Goal: Task Accomplishment & Management: Complete application form

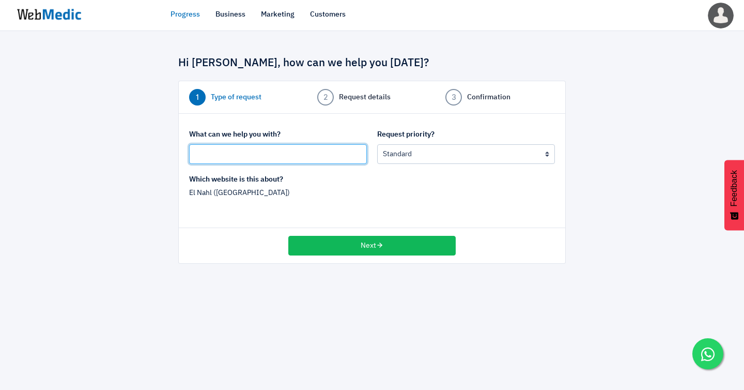
click at [276, 146] on input "text" at bounding box center [278, 154] width 178 height 20
type input "["
type input "[MY Website] Create new product pages in Shopify MY"
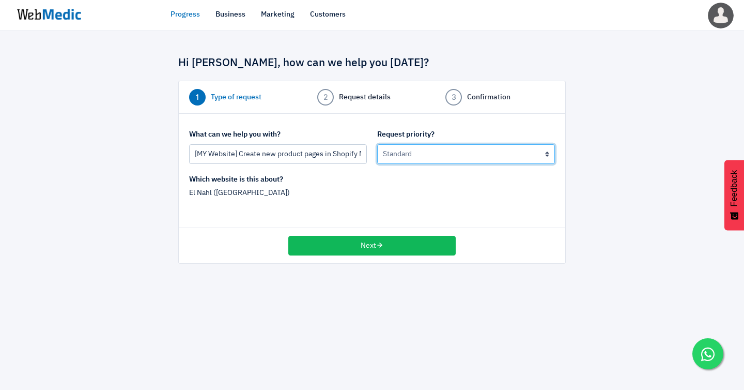
click at [402, 147] on select "Urgent: this is a mission critical issue High: this needs to be prioritized bef…" at bounding box center [466, 154] width 178 height 20
select select "1"
click at [377, 144] on select "Urgent: this is a mission critical issue High: this needs to be prioritized bef…" at bounding box center [466, 154] width 178 height 20
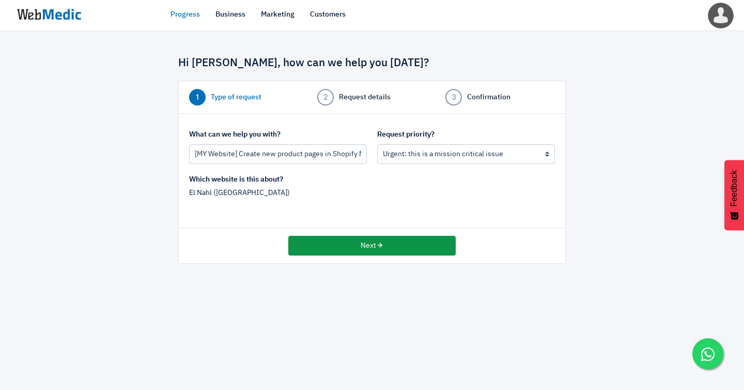
click at [368, 238] on button "Next" at bounding box center [372, 246] width 168 height 20
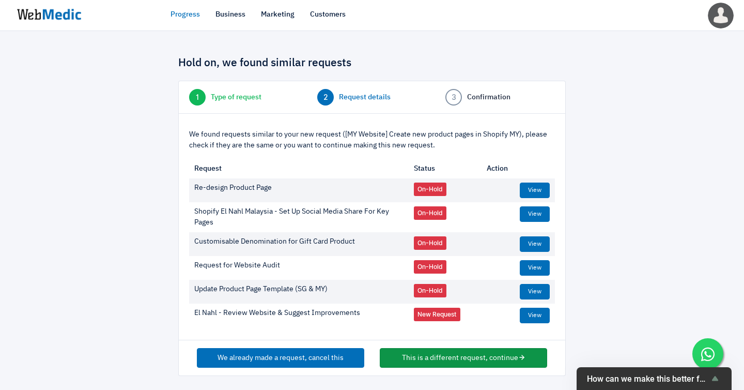
click at [411, 348] on button "This is a different request, continue" at bounding box center [464, 358] width 168 height 20
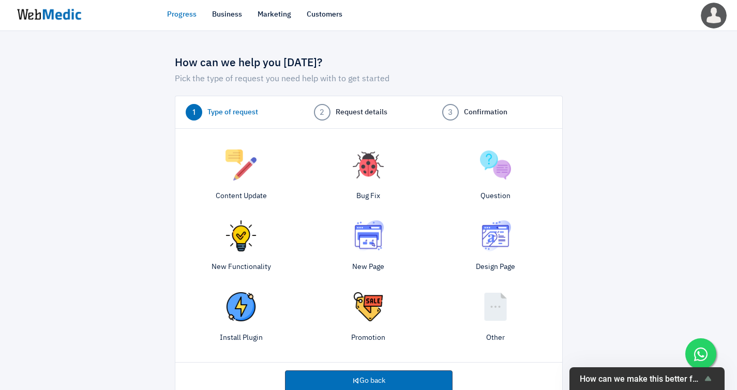
click at [496, 299] on img at bounding box center [495, 306] width 31 height 31
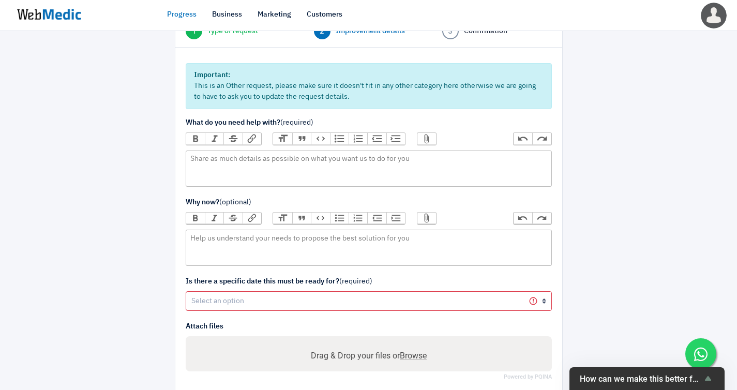
scroll to position [82, 0]
click at [245, 149] on trix-editor at bounding box center [369, 167] width 366 height 36
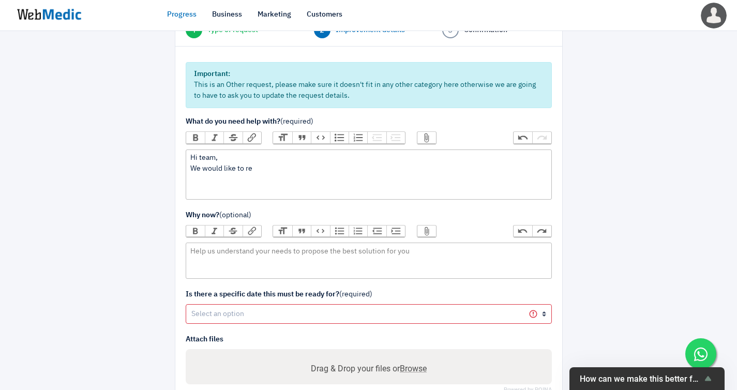
paste trix-editor "[URL][DOMAIN_NAME]"
drag, startPoint x: 252, startPoint y: 158, endPoint x: 186, endPoint y: 157, distance: 66.2
click at [186, 157] on trix-editor "Hi team, We would like to re https://docs.google.com/document/d/1j5F3Gwix61-Mtx…" at bounding box center [369, 174] width 366 height 50
paste trix-editor "<div>Hi team,<br>We would like to request your assistance to create <strong>2 n…"
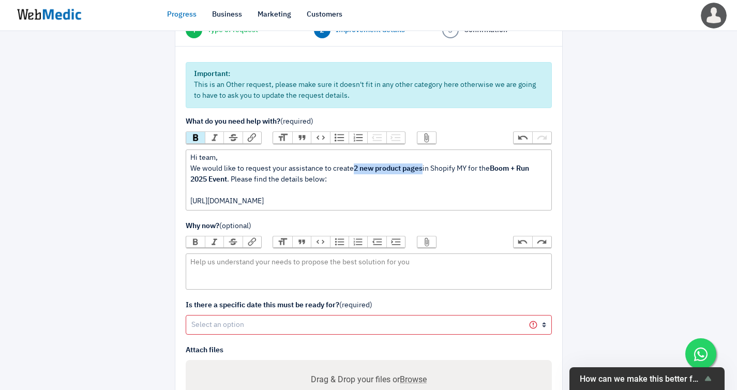
drag, startPoint x: 333, startPoint y: 157, endPoint x: 394, endPoint y: 156, distance: 60.5
click at [394, 156] on div "Hi team, We would like to request your assistance to create 2 new product pages…" at bounding box center [368, 180] width 356 height 54
drag, startPoint x: 454, startPoint y: 155, endPoint x: 525, endPoint y: 154, distance: 71.4
click at [525, 154] on div "Hi team, We would like to request your assistance to create 2 new product pages…" at bounding box center [368, 180] width 356 height 54
click at [195, 132] on button "Bold" at bounding box center [195, 137] width 19 height 11
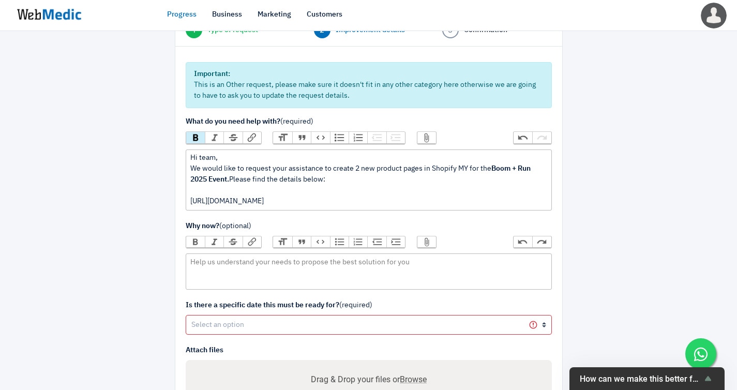
click at [529, 156] on div "Hi team, We would like to request your assistance to create 2 new product pages…" at bounding box center [368, 180] width 356 height 54
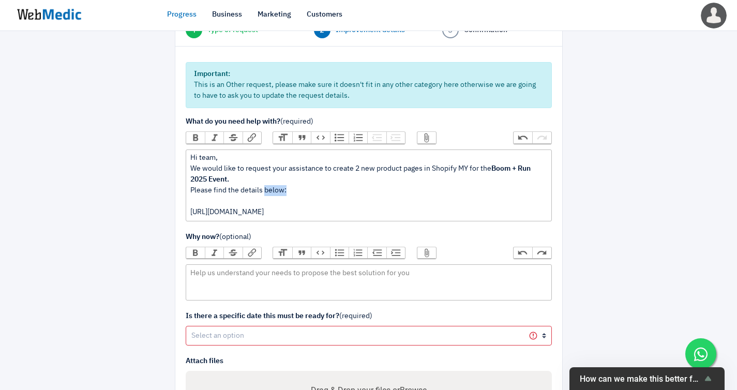
drag, startPoint x: 253, startPoint y: 165, endPoint x: 273, endPoint y: 164, distance: 20.2
click at [273, 164] on div "Hi team, We would like to request your assistance to create 2 new product pages…" at bounding box center [368, 185] width 356 height 65
type trix-editor "<div>Hi team,<br>We would like to request your assistance to create 2 new produ…"
click at [525, 186] on div "Hi team, We would like to request your assistance to create 2 new product pages…" at bounding box center [368, 185] width 356 height 65
drag, startPoint x: 525, startPoint y: 186, endPoint x: 184, endPoint y: 186, distance: 341.2
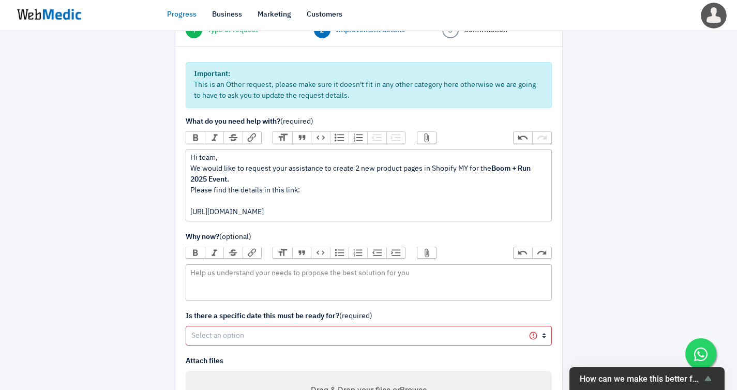
click at [184, 186] on div "Important: This is an Other request, please make sure it doesn't fit in any oth…" at bounding box center [368, 236] width 387 height 381
click at [243, 132] on button "Link" at bounding box center [251, 137] width 19 height 11
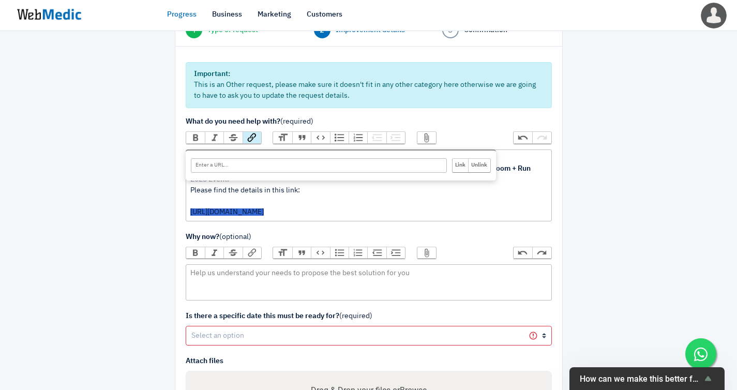
click at [231, 158] on input "URL" at bounding box center [319, 165] width 256 height 14
paste input "We would like to request your assistance to create 2 new product pages in Shopi…"
type input "We would like to request your assistance to create 2 new product pages in Shopi…"
click at [231, 158] on input "We would like to request your assistance to create 2 new product pages in Shopi…" at bounding box center [319, 165] width 256 height 14
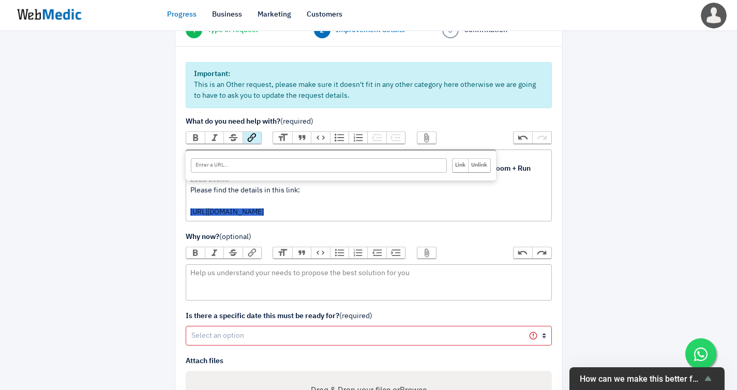
scroll to position [0, 0]
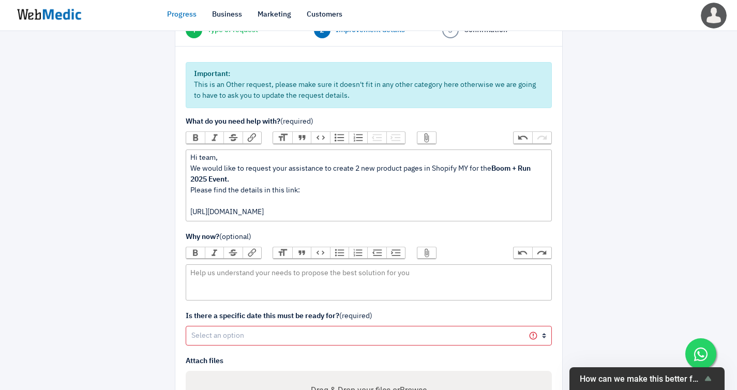
drag, startPoint x: 515, startPoint y: 185, endPoint x: 185, endPoint y: 182, distance: 329.9
click at [186, 182] on trix-editor "Hi team, We would like to request your assistance to create 2 new product pages…" at bounding box center [369, 185] width 366 height 72
copy div "https://docs.google.com/document/d/1j5F3Gwix61-MtxCUa3UpD62XOBB2OQEo0voRMTjJs1o…"
click at [242, 132] on button "Link" at bounding box center [251, 137] width 19 height 11
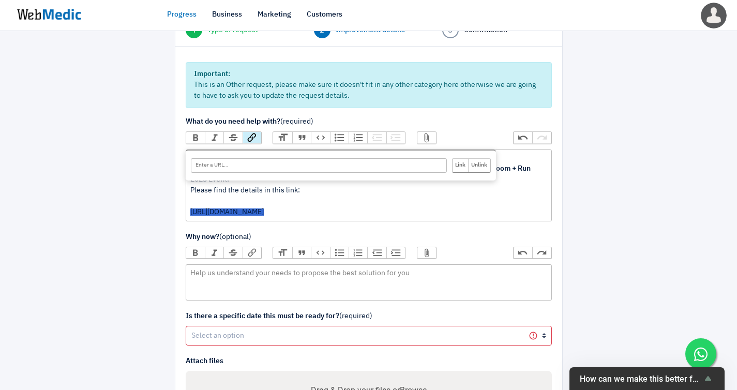
paste input "https://docs.google.com/document/d/1j5F3Gwix61-MtxCUa3UpD62XOBB2OQEo0voRMTjJs1o…"
type input "https://docs.google.com/document/d/1j5F3Gwix61-MtxCUa3UpD62XOBB2OQEo0voRMTjJs1o…"
click at [461, 159] on input "Link" at bounding box center [460, 165] width 16 height 13
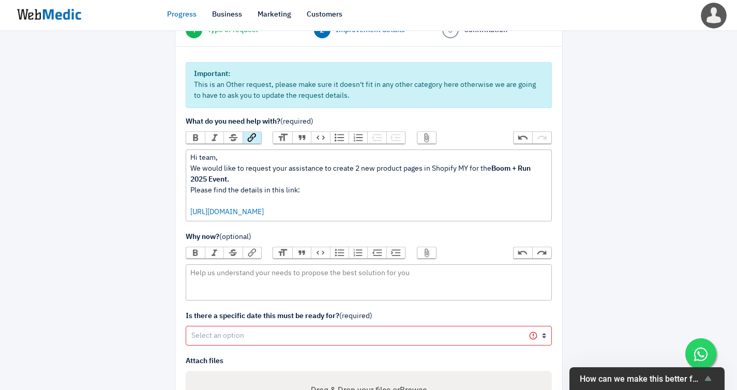
click at [524, 190] on trix-editor "Hi team, We would like to request your assistance to create 2 new product pages…" at bounding box center [369, 185] width 366 height 72
click at [136, 220] on div at bounding box center [116, 213] width 101 height 498
click at [197, 264] on trix-editor at bounding box center [369, 282] width 366 height 36
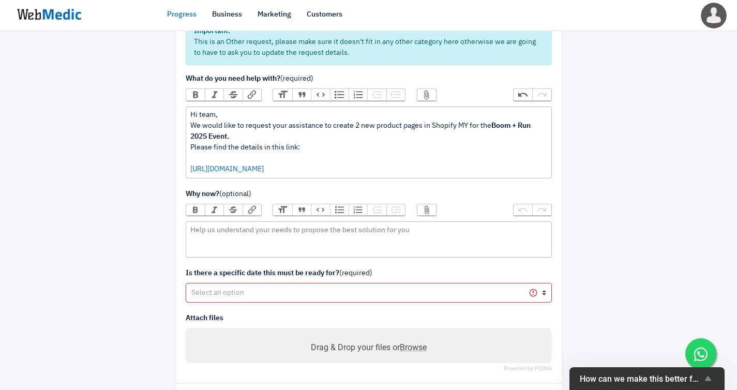
click at [121, 221] on div at bounding box center [116, 170] width 101 height 498
click at [212, 283] on select "Yes No" at bounding box center [369, 293] width 366 height 20
select select "1"
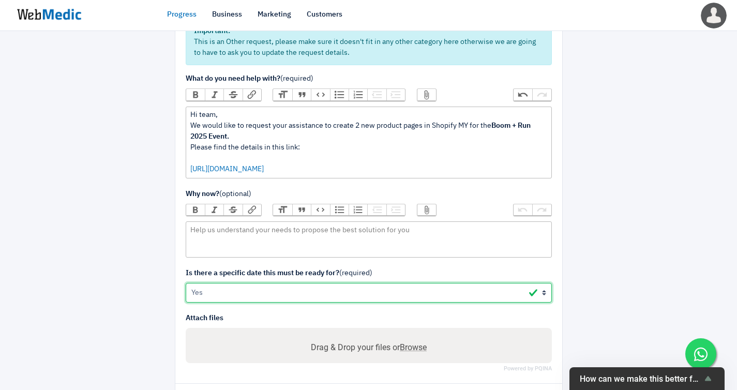
click at [186, 283] on select "Yes No" at bounding box center [369, 293] width 366 height 20
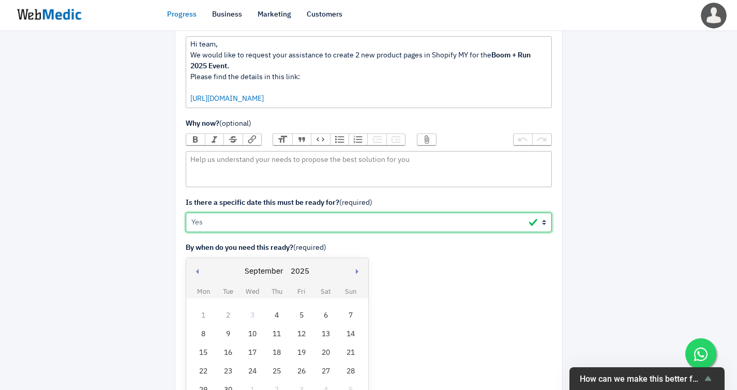
scroll to position [196, 0]
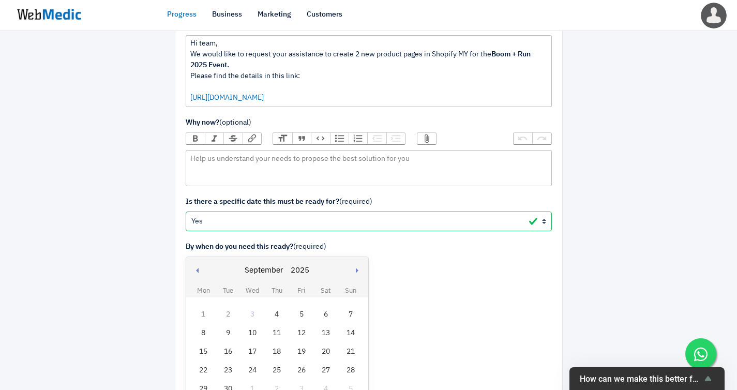
click at [283, 308] on div "4" at bounding box center [276, 314] width 13 height 13
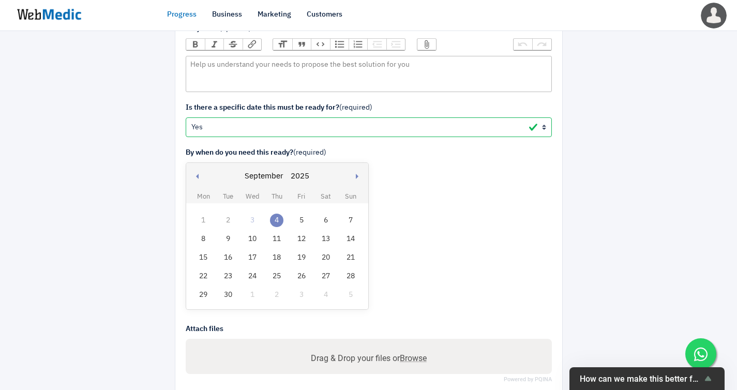
scroll to position [299, 0]
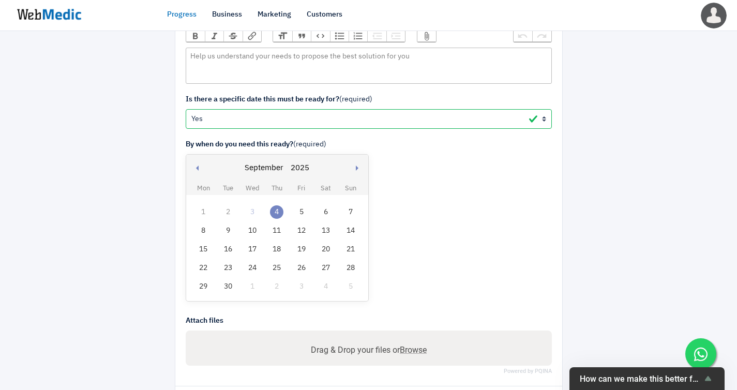
click at [412, 345] on span "Browse" at bounding box center [413, 350] width 27 height 10
click at [412, 345] on input "Drag & Drop your files or Browse" at bounding box center [368, 351] width 349 height 13
type input "C:\fakepath\[03_09] Request _ Product Page .pdf"
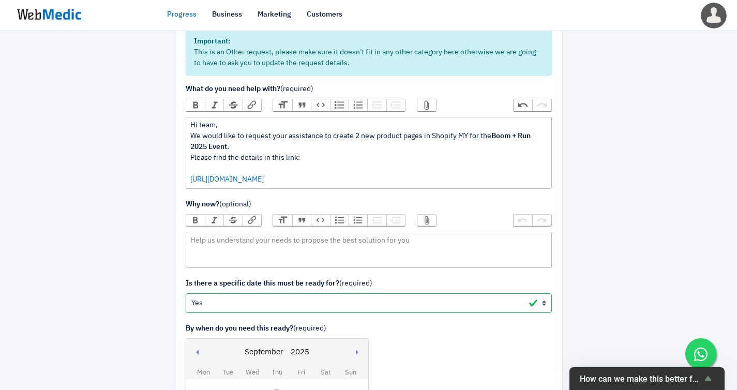
scroll to position [326, 0]
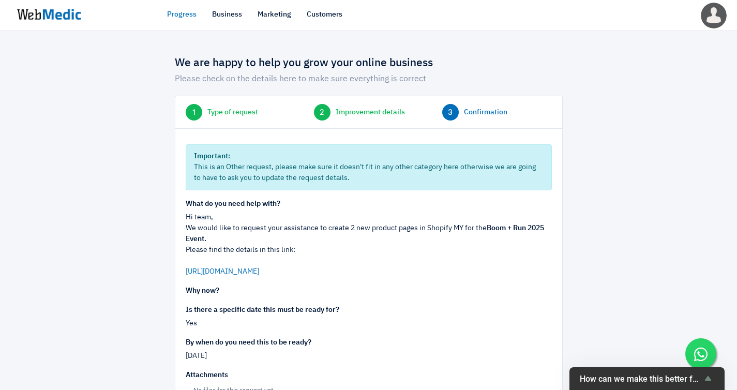
scroll to position [36, 0]
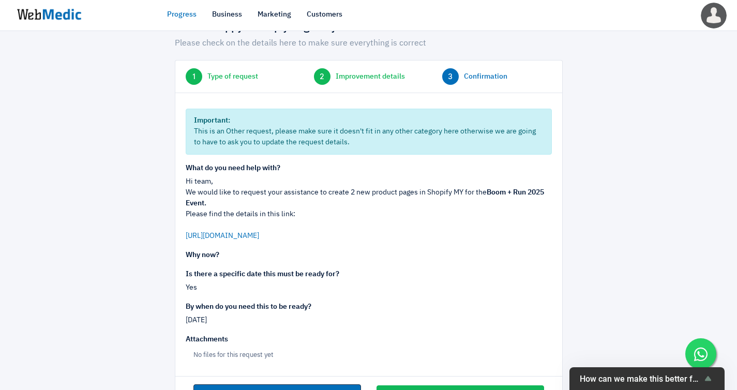
click at [334, 384] on link "Need to adjust somethings" at bounding box center [277, 395] width 168 height 22
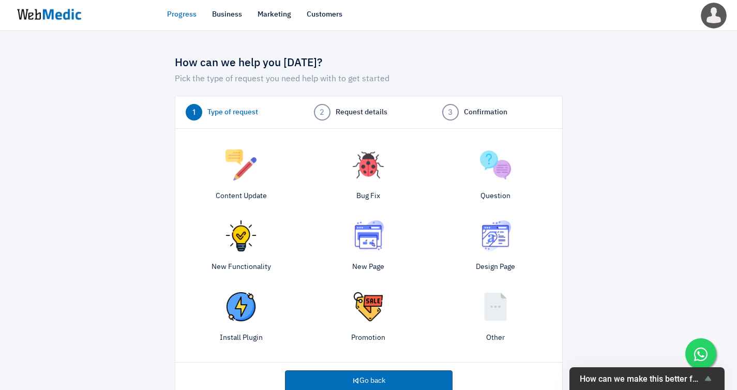
scroll to position [16, 0]
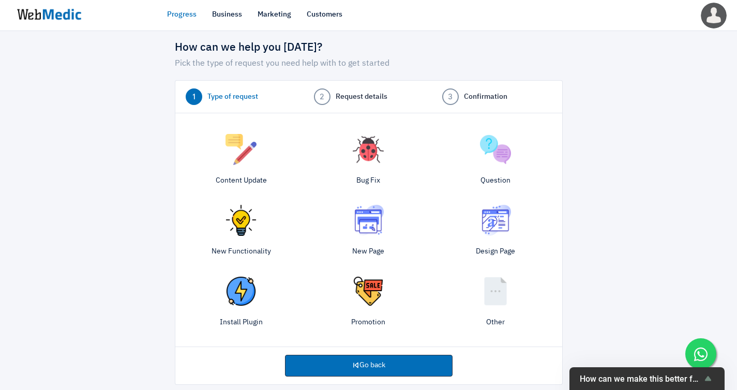
click at [350, 357] on link "Go back" at bounding box center [369, 366] width 168 height 22
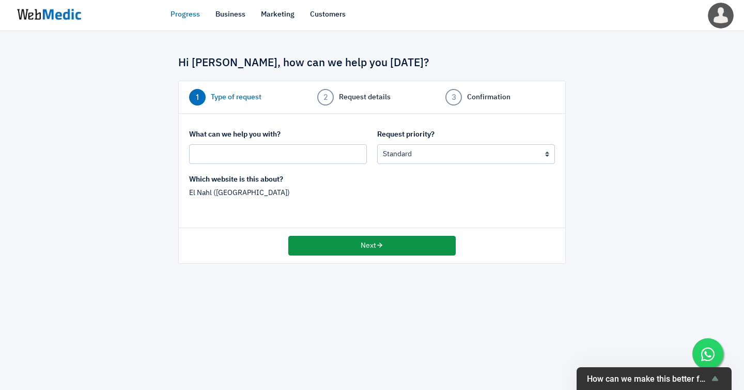
click at [373, 236] on button "Next" at bounding box center [372, 246] width 168 height 20
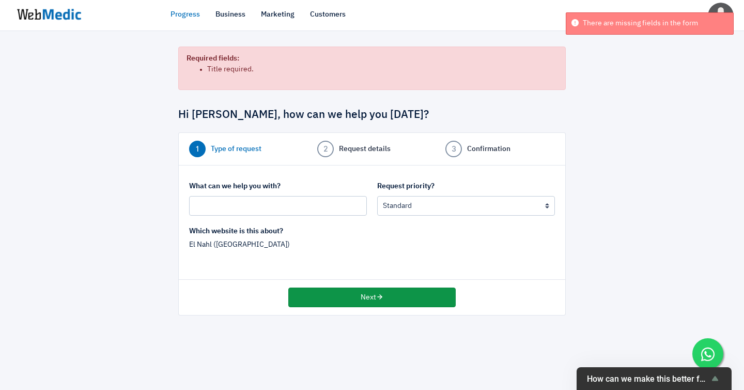
click at [386, 287] on button "Next" at bounding box center [372, 297] width 168 height 20
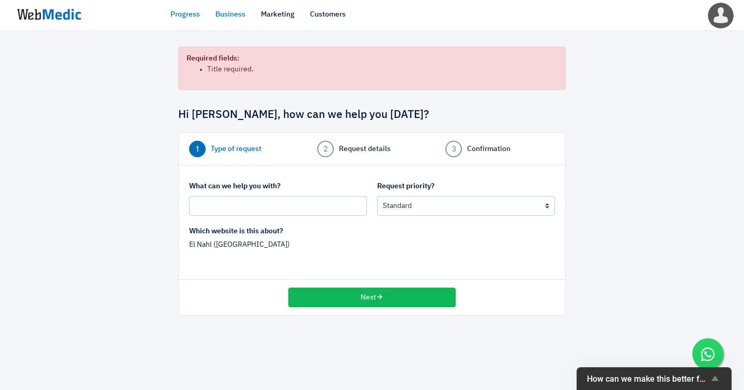
click at [231, 14] on link "Business" at bounding box center [231, 14] width 30 height 11
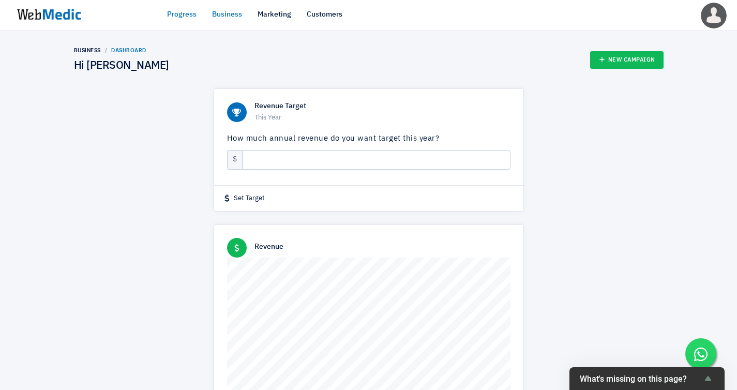
click at [184, 14] on link "Progress" at bounding box center [181, 14] width 29 height 11
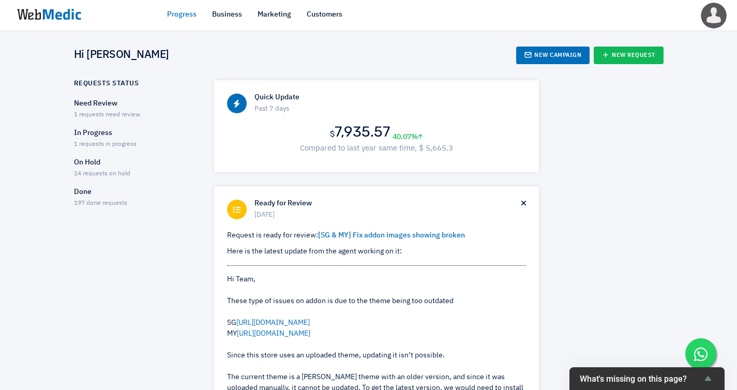
click at [102, 103] on p "Need Review" at bounding box center [134, 103] width 121 height 11
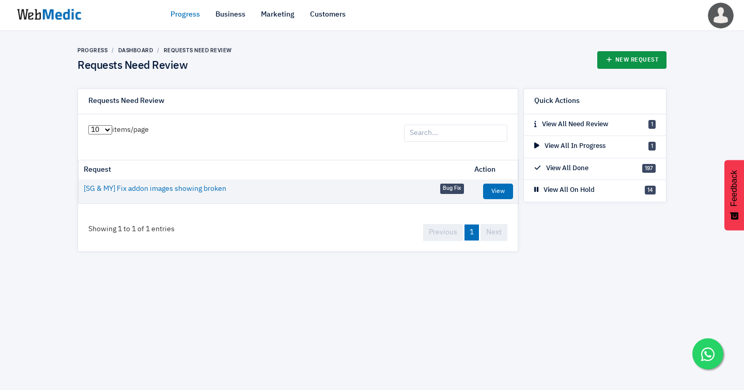
click at [628, 55] on link "New Request" at bounding box center [633, 60] width 70 height 18
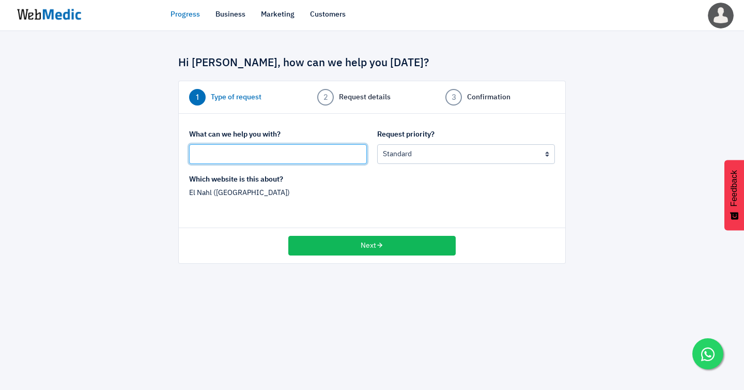
click at [332, 149] on input "text" at bounding box center [278, 154] width 178 height 20
type input "[MY Website] Create new product page"
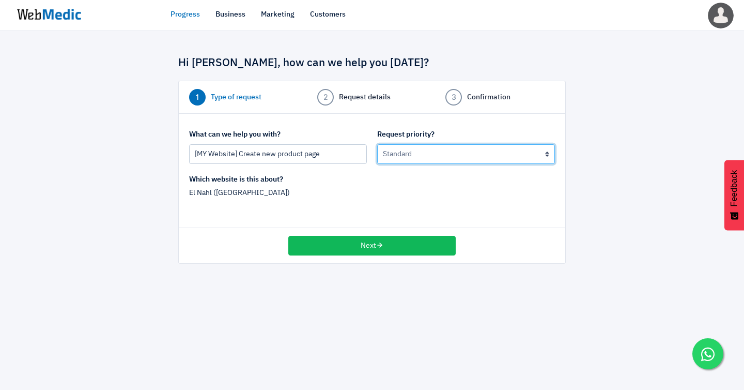
click at [449, 144] on select "Urgent: this is a mission critical issue High: this needs to be prioritized bef…" at bounding box center [466, 154] width 178 height 20
select select "1"
click at [377, 144] on select "Urgent: this is a mission critical issue High: this needs to be prioritized bef…" at bounding box center [466, 154] width 178 height 20
click at [408, 150] on select "Urgent: this is a mission critical issue High: this needs to be prioritized bef…" at bounding box center [466, 154] width 178 height 20
click at [377, 144] on select "Urgent: this is a mission critical issue High: this needs to be prioritized bef…" at bounding box center [466, 154] width 178 height 20
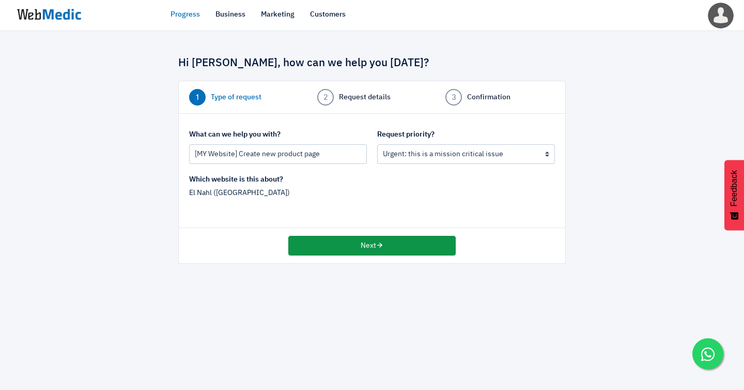
click at [377, 241] on icon "button" at bounding box center [379, 244] width 7 height 7
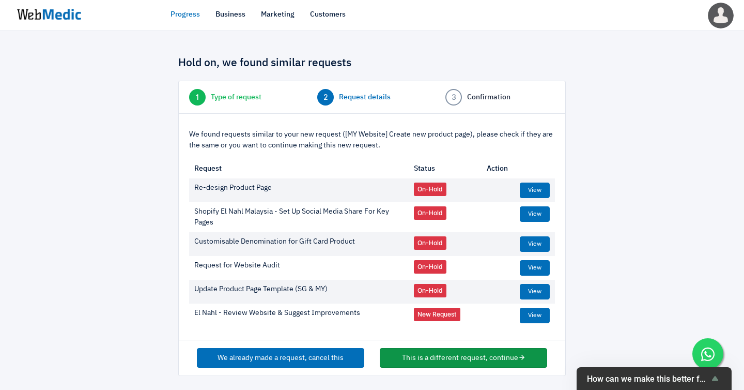
click at [438, 348] on button "This is a different request, continue" at bounding box center [464, 358] width 168 height 20
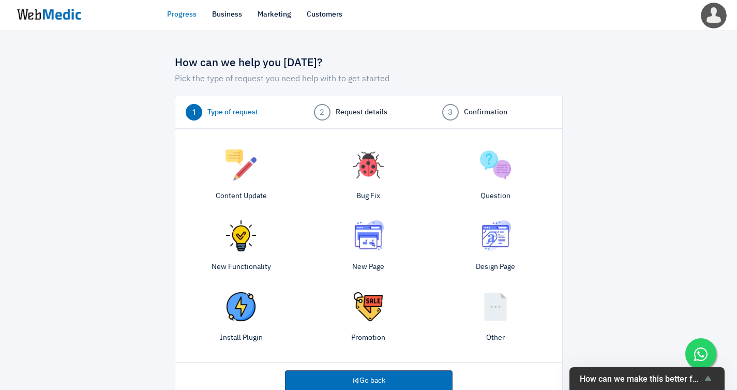
click at [495, 227] on img at bounding box center [495, 235] width 31 height 31
click at [497, 299] on img at bounding box center [495, 306] width 31 height 31
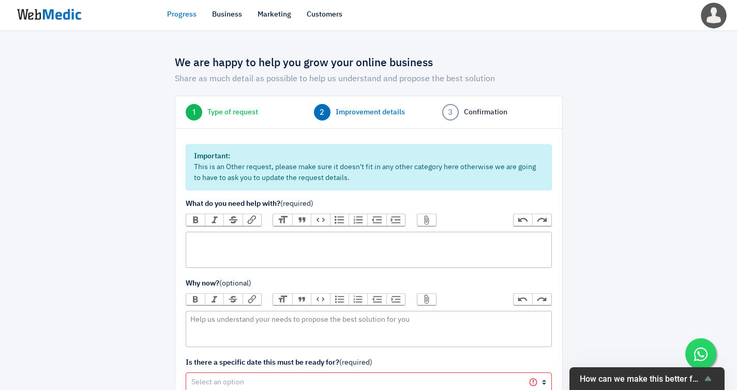
click at [329, 232] on trix-editor at bounding box center [369, 250] width 366 height 36
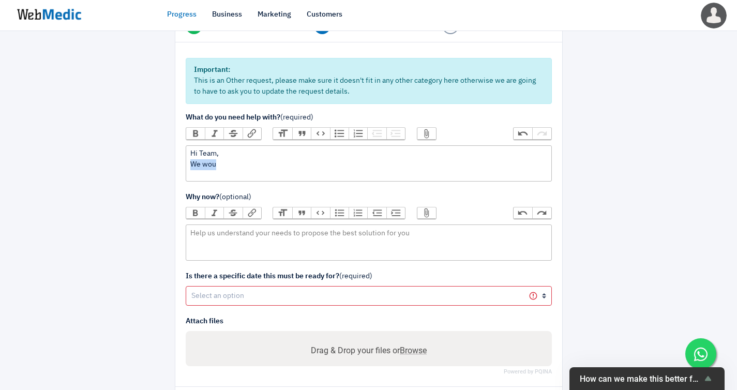
drag, startPoint x: 221, startPoint y: 151, endPoint x: 181, endPoint y: 151, distance: 40.3
click at [181, 151] on div "Important: This is an Other request, please make sure it doesn't fit in any oth…" at bounding box center [368, 214] width 387 height 345
paste trix-editor "<div>Hi Team,<br>We would like to request your assistance to create <strong>2 n…"
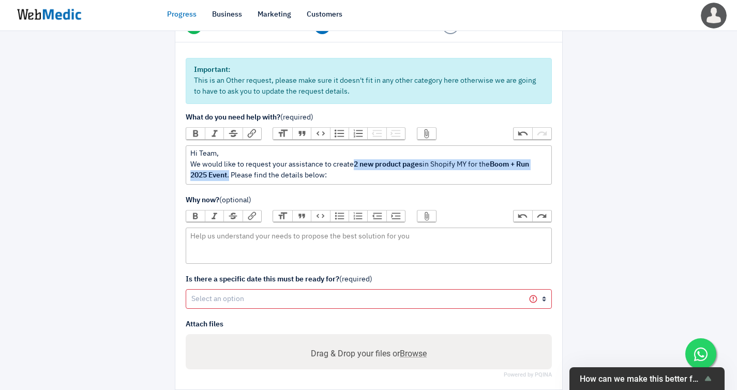
drag, startPoint x: 333, startPoint y: 154, endPoint x: 553, endPoint y: 153, distance: 219.2
click at [553, 153] on div "Important: This is an Other request, please make sure it doesn't fit in any oth…" at bounding box center [368, 216] width 387 height 348
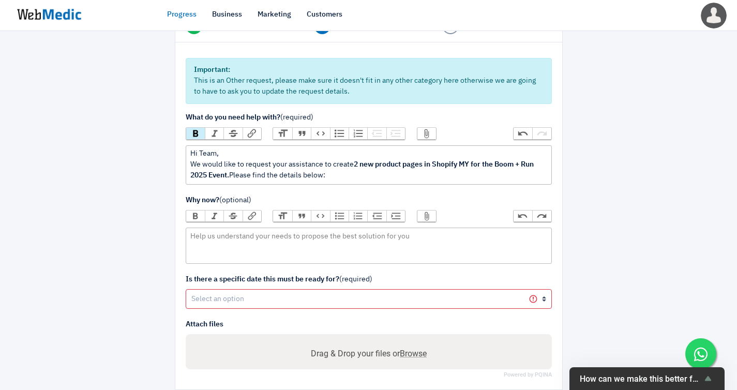
click at [192, 128] on button "Bold" at bounding box center [195, 133] width 19 height 11
click at [265, 161] on div "Hi Team, We would like to request your assistance to create 2 new product pages…" at bounding box center [368, 164] width 356 height 33
click at [527, 150] on div "Hi Team, We would like to request your assistance to create 2 new product pages…" at bounding box center [368, 164] width 356 height 33
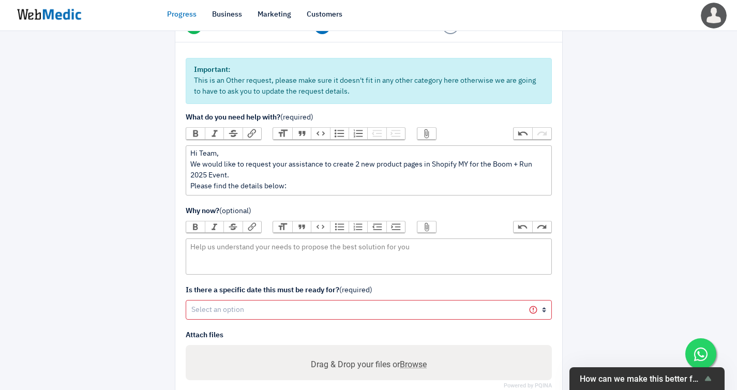
click at [320, 162] on div "Hi Team, We would like to request your assistance to create 2 new product pages…" at bounding box center [368, 169] width 356 height 43
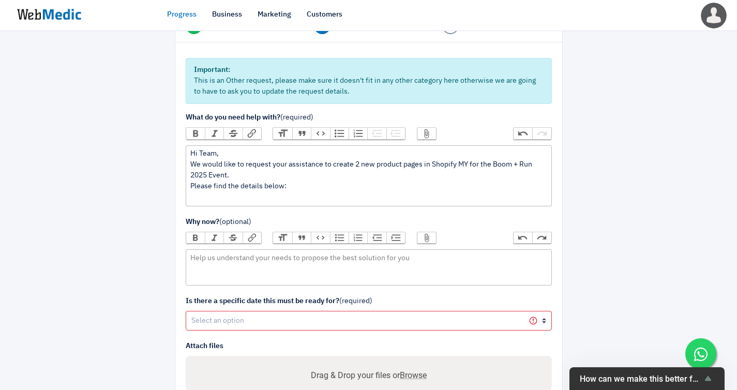
paste trix-editor "<div>Hi Team,<br>We would like to request your assistance to create 2 new produ…"
type trix-editor "<div>Hi Team,<br>We would like to request your assistance to create 2 new produ…"
drag, startPoint x: 500, startPoint y: 172, endPoint x: 131, endPoint y: 174, distance: 369.1
click at [129, 175] on div "We are happy to help you grow your online business Share as much detail as poss…" at bounding box center [368, 203] width 605 height 487
copy div "https://docs.google.com/document/d/1j5F3Gwix61-MtxCUa3UpD62XOBB2OQEo0voRMTjJs1o…"
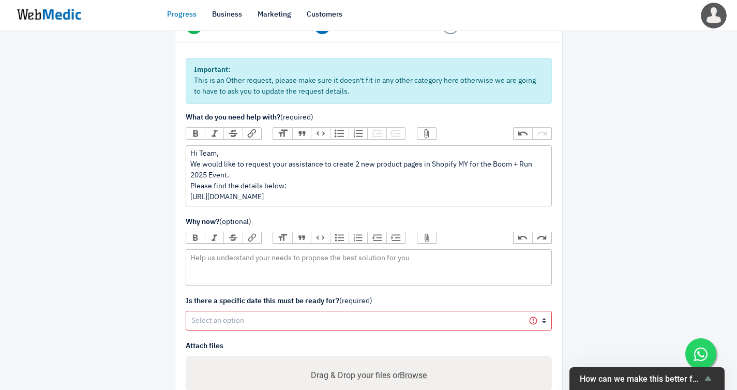
click at [242, 128] on button "Link" at bounding box center [251, 133] width 19 height 11
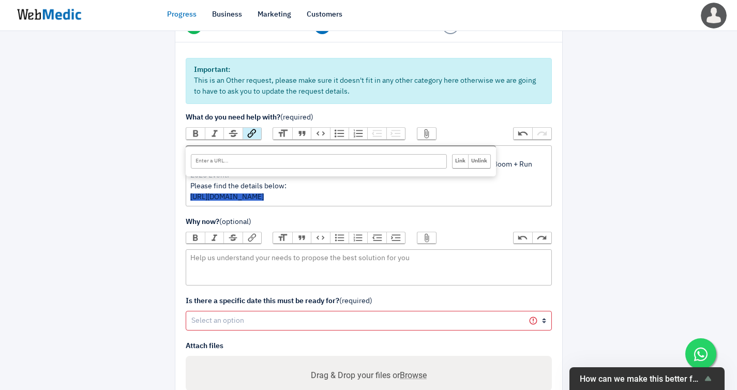
click at [256, 154] on input "URL" at bounding box center [319, 161] width 256 height 14
paste input "https://docs.google.com/document/d/1j5F3Gwix61-MtxCUa3UpD62XOBB2OQEo0voRMTjJs1o…"
type input "https://docs.google.com/document/d/1j5F3Gwix61-MtxCUa3UpD62XOBB2OQEo0voRMTjJs1o…"
click at [464, 155] on input "Link" at bounding box center [460, 161] width 16 height 13
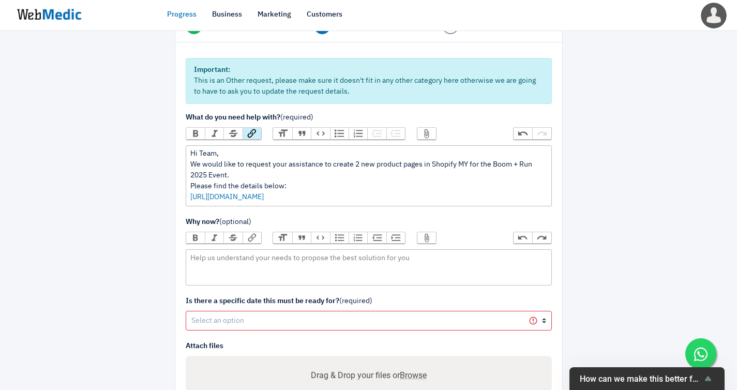
click at [512, 170] on div "Hi Team, We would like to request your assistance to create 2 new product pages…" at bounding box center [368, 175] width 356 height 54
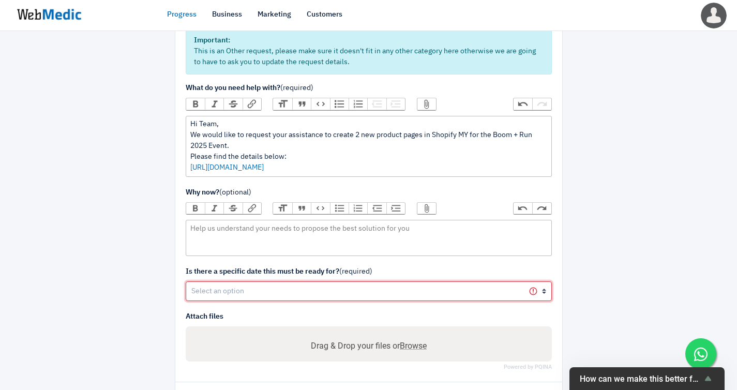
click at [231, 281] on select "Yes No" at bounding box center [369, 291] width 366 height 20
select select "1"
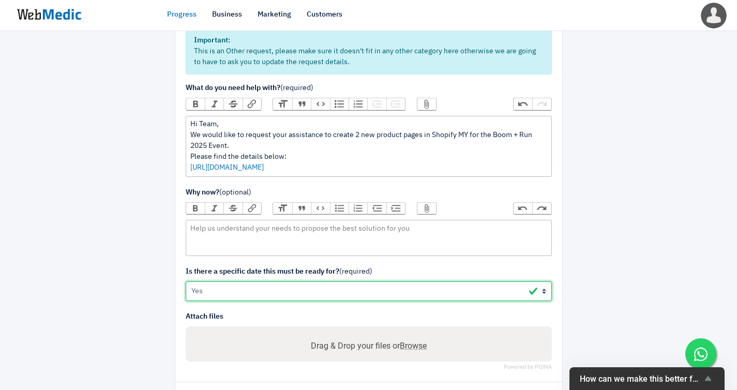
click at [186, 281] on select "Yes No" at bounding box center [369, 291] width 366 height 20
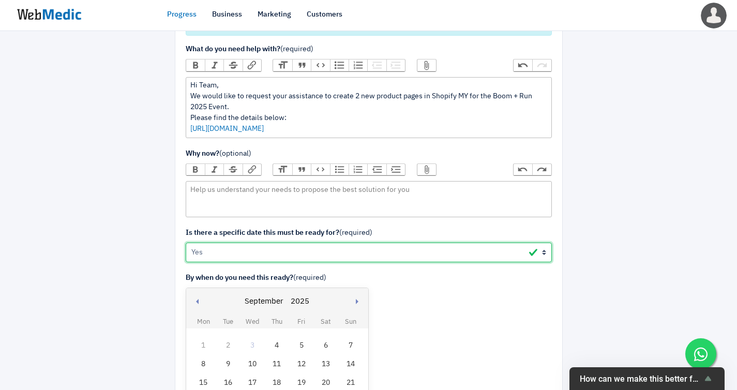
scroll to position [166, 0]
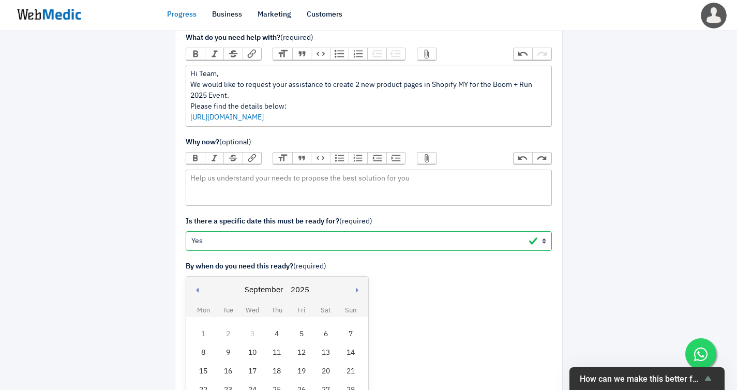
click at [279, 327] on div "4" at bounding box center [276, 333] width 13 height 13
click at [144, 227] on div at bounding box center [116, 212] width 101 height 663
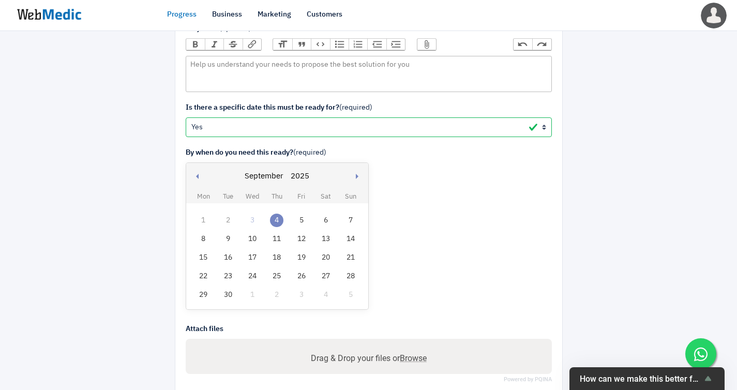
scroll to position [289, 0]
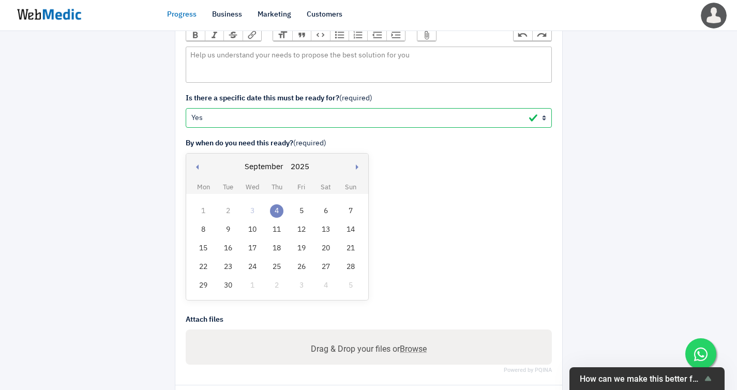
click at [417, 344] on span "Browse" at bounding box center [413, 349] width 27 height 10
click at [417, 344] on input "Drag & Drop your files or Browse" at bounding box center [368, 350] width 349 height 13
type input "C:\fakepath\[03_09] Request _ Product Page .pdf"
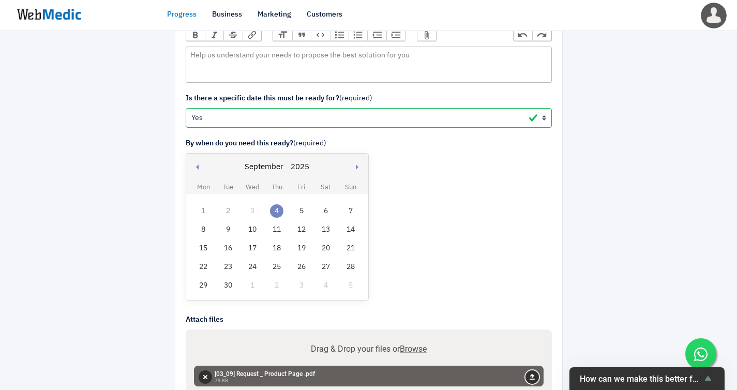
click at [534, 370] on button "Upload" at bounding box center [531, 376] width 13 height 13
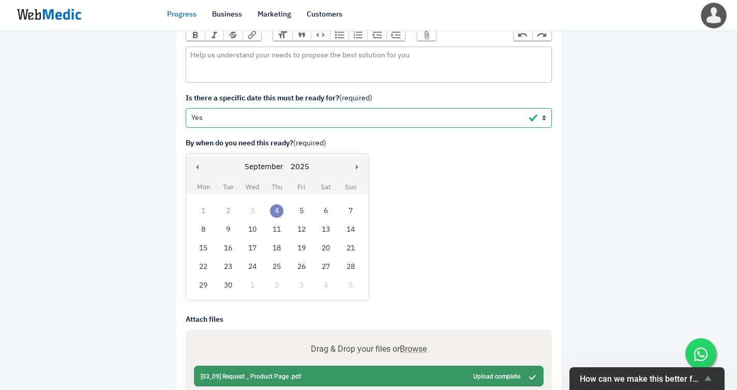
scroll to position [316, 0]
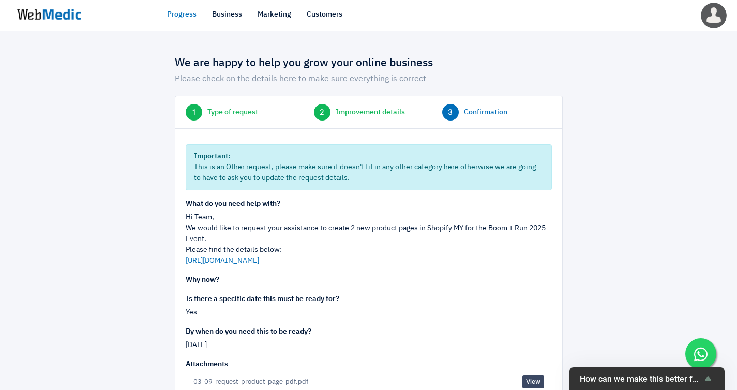
scroll to position [29, 0]
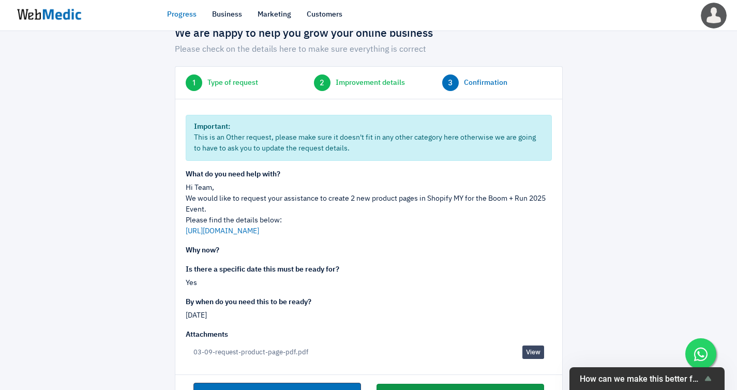
click at [454, 384] on button "Create improvement request, let's go" at bounding box center [460, 394] width 168 height 20
